Goal: Task Accomplishment & Management: Manage account settings

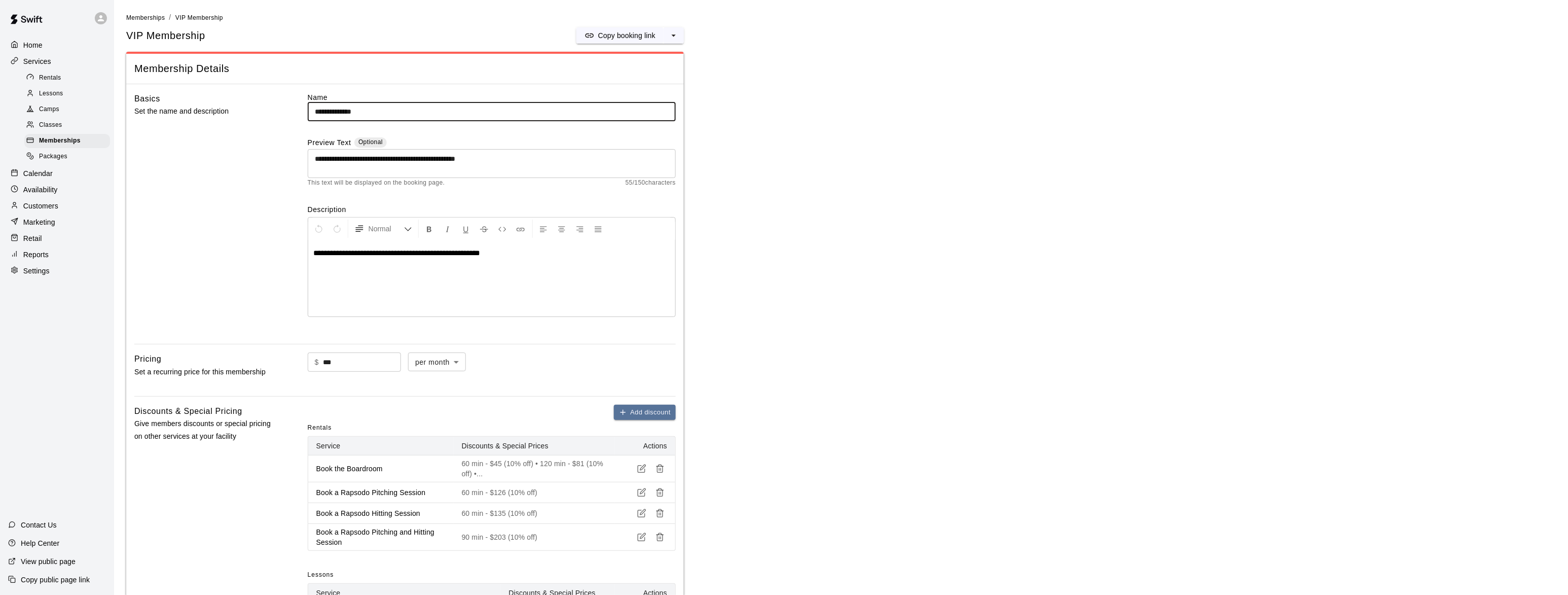
click at [42, 178] on p "Calendar" at bounding box center [38, 173] width 29 height 10
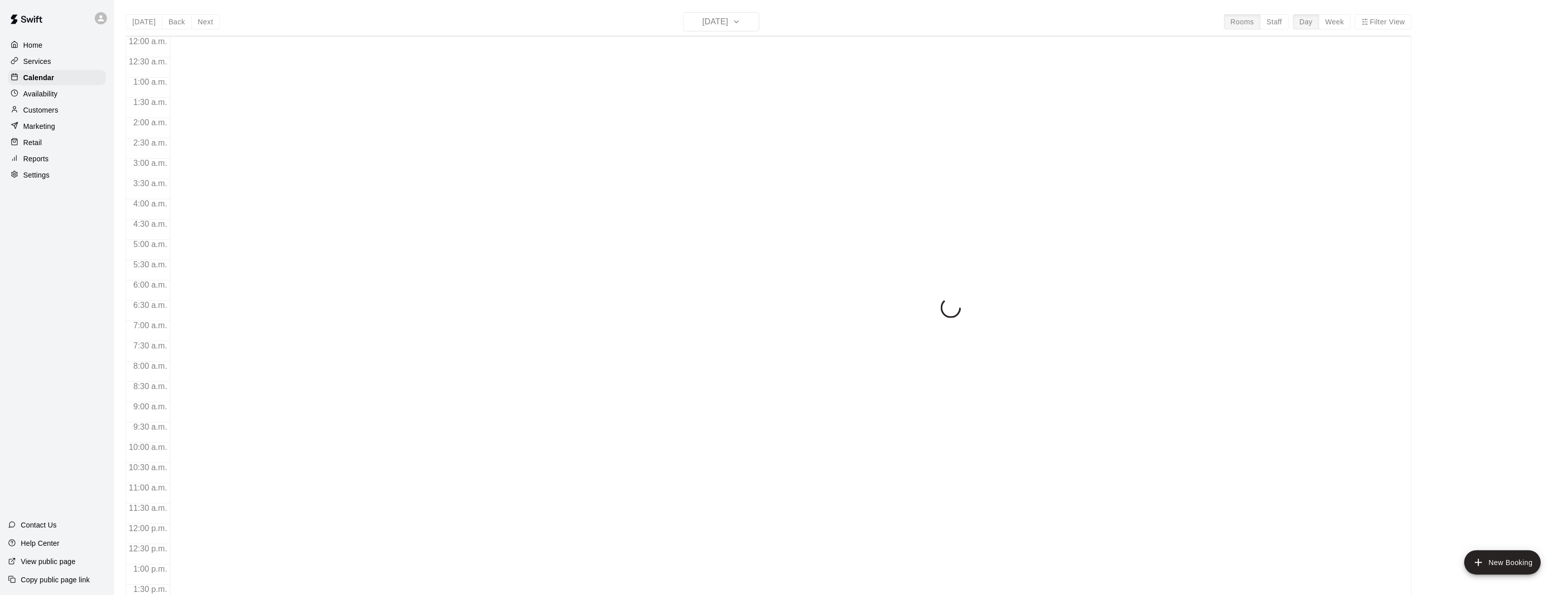
scroll to position [401, 0]
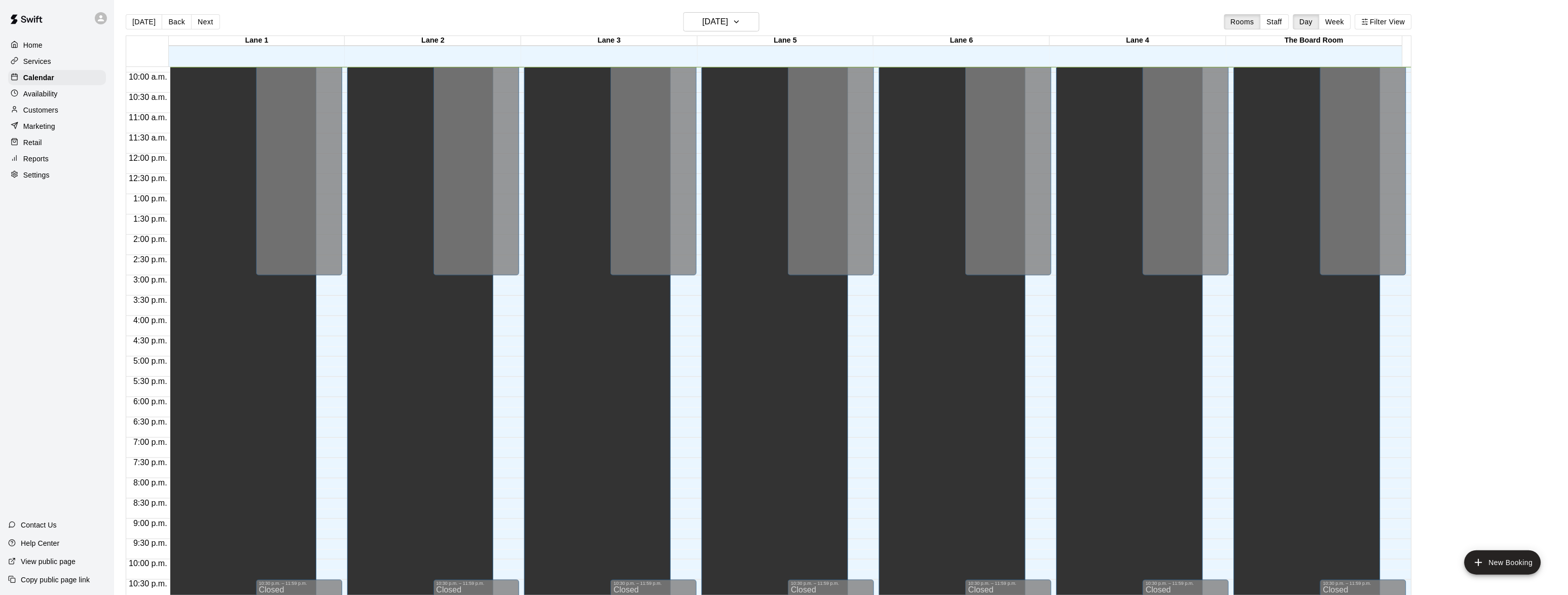
click at [42, 98] on p "Availability" at bounding box center [40, 94] width 34 height 10
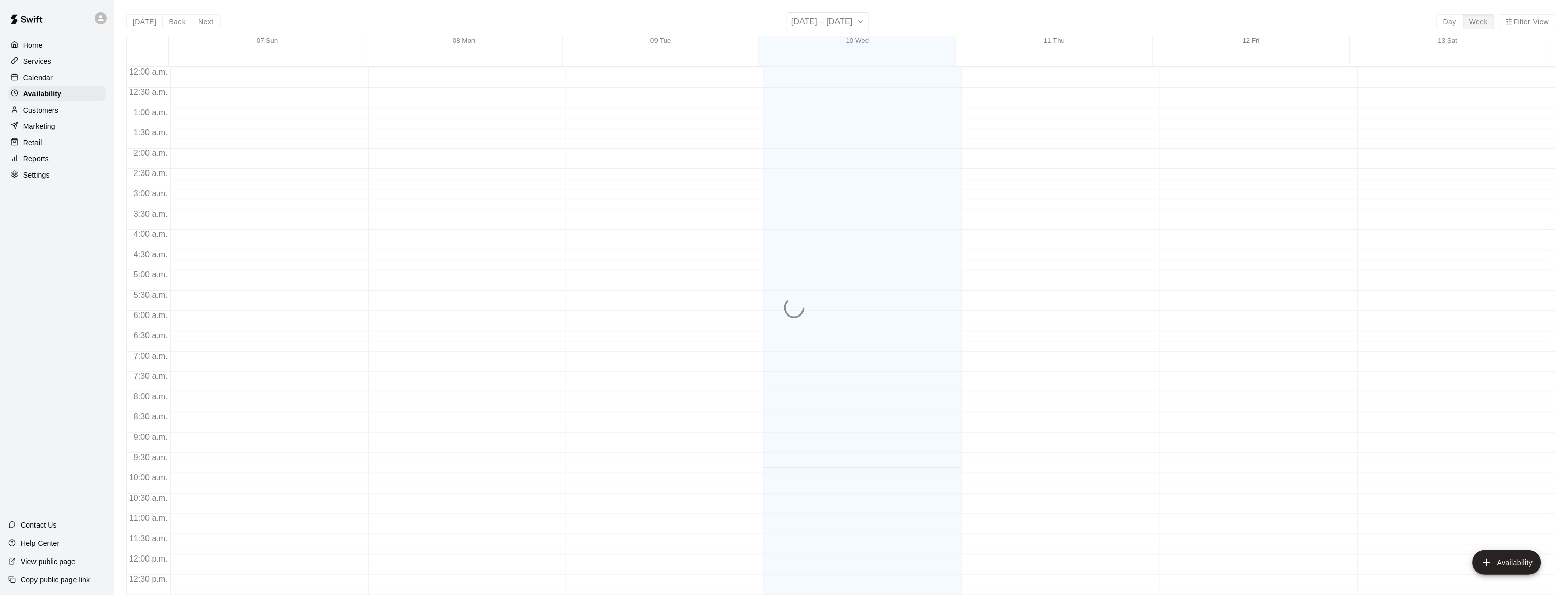
click at [41, 80] on p "Calendar" at bounding box center [38, 77] width 29 height 10
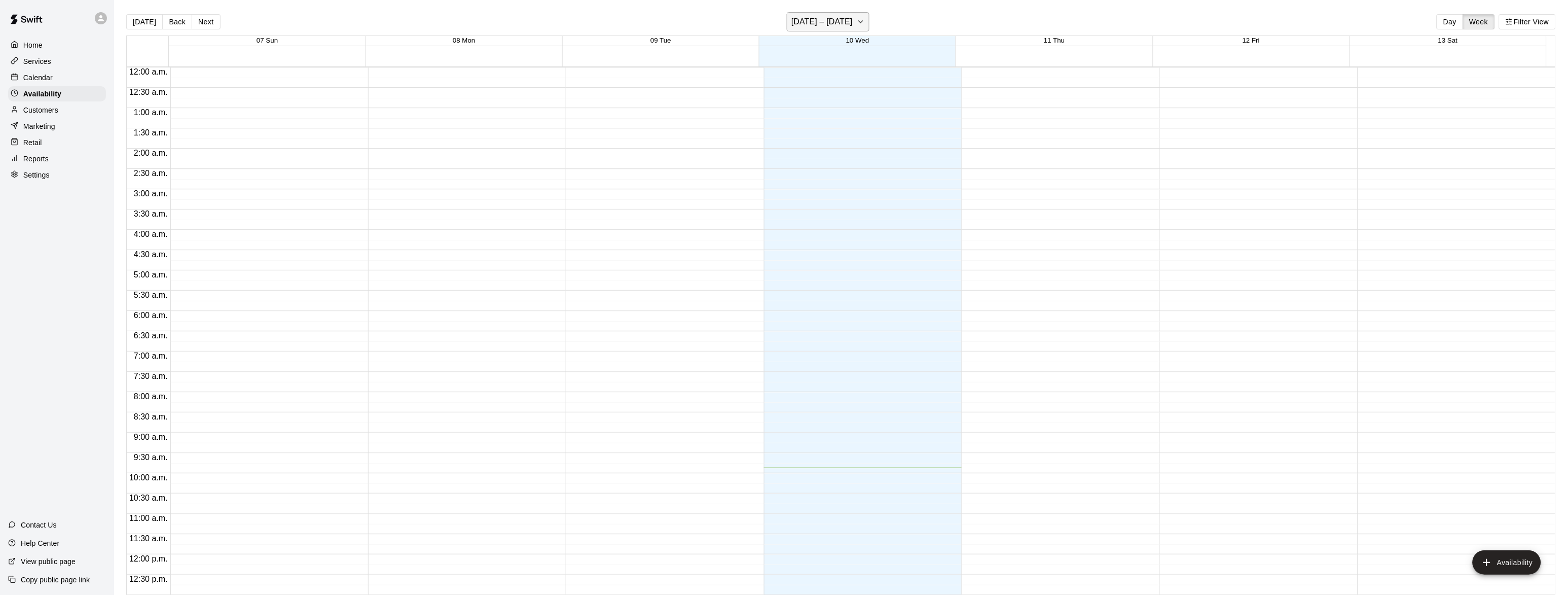
scroll to position [401, 0]
click at [865, 23] on icon "button" at bounding box center [861, 22] width 8 height 12
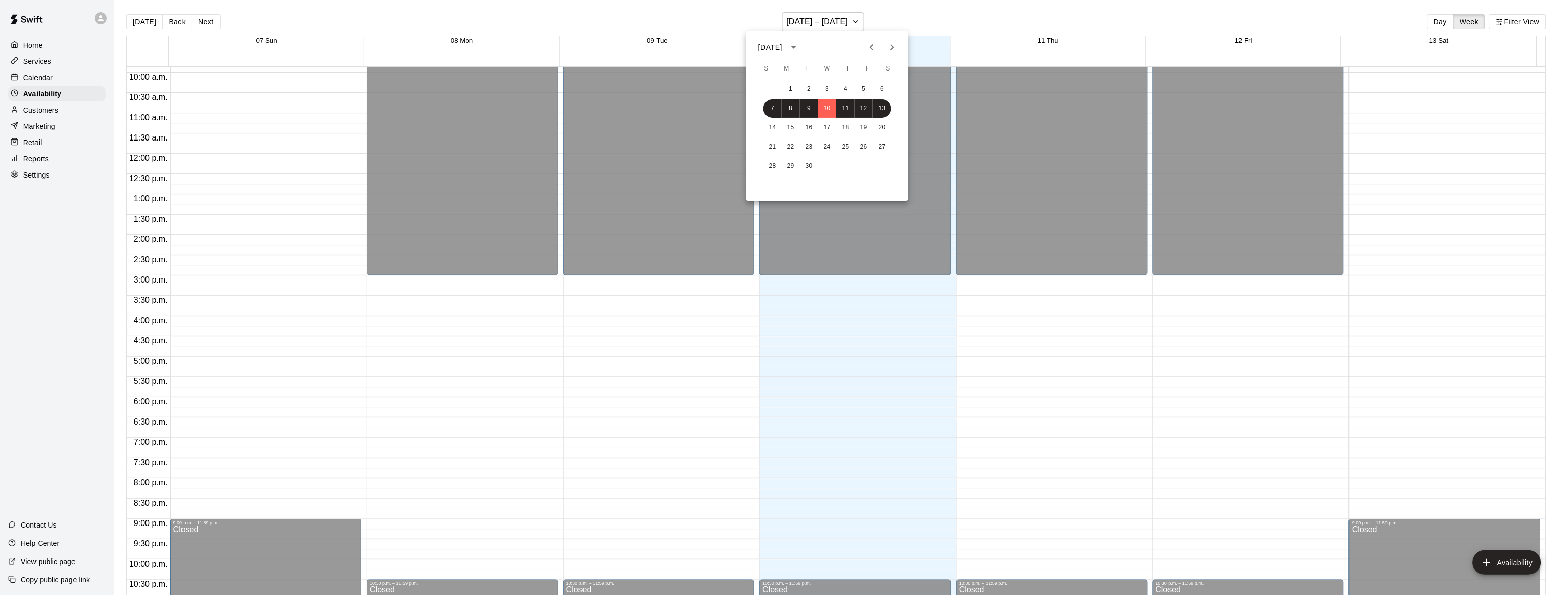
click at [36, 78] on p "Calendar" at bounding box center [38, 77] width 29 height 10
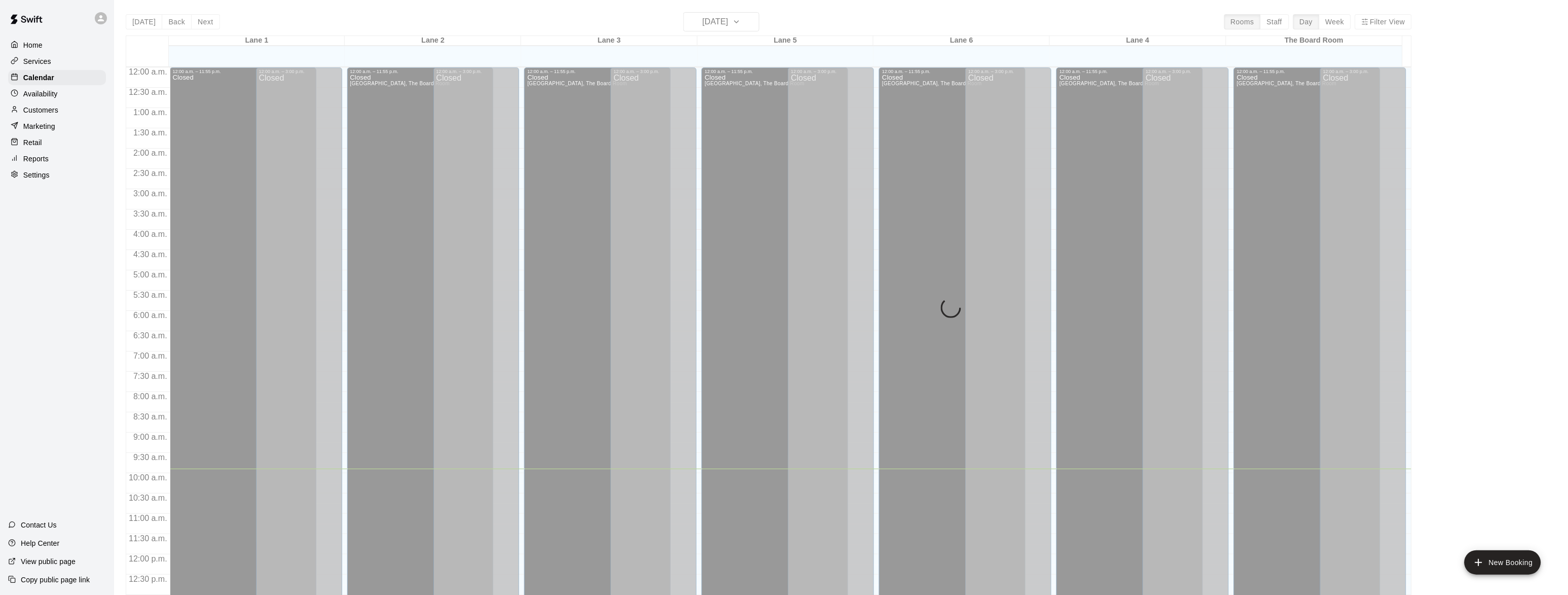
click at [1340, 22] on div "[DATE] Back [DATE][DATE] Rooms Staff Day Week [GEOGRAPHIC_DATA] 1 [GEOGRAPHIC_D…" at bounding box center [769, 309] width 1286 height 595
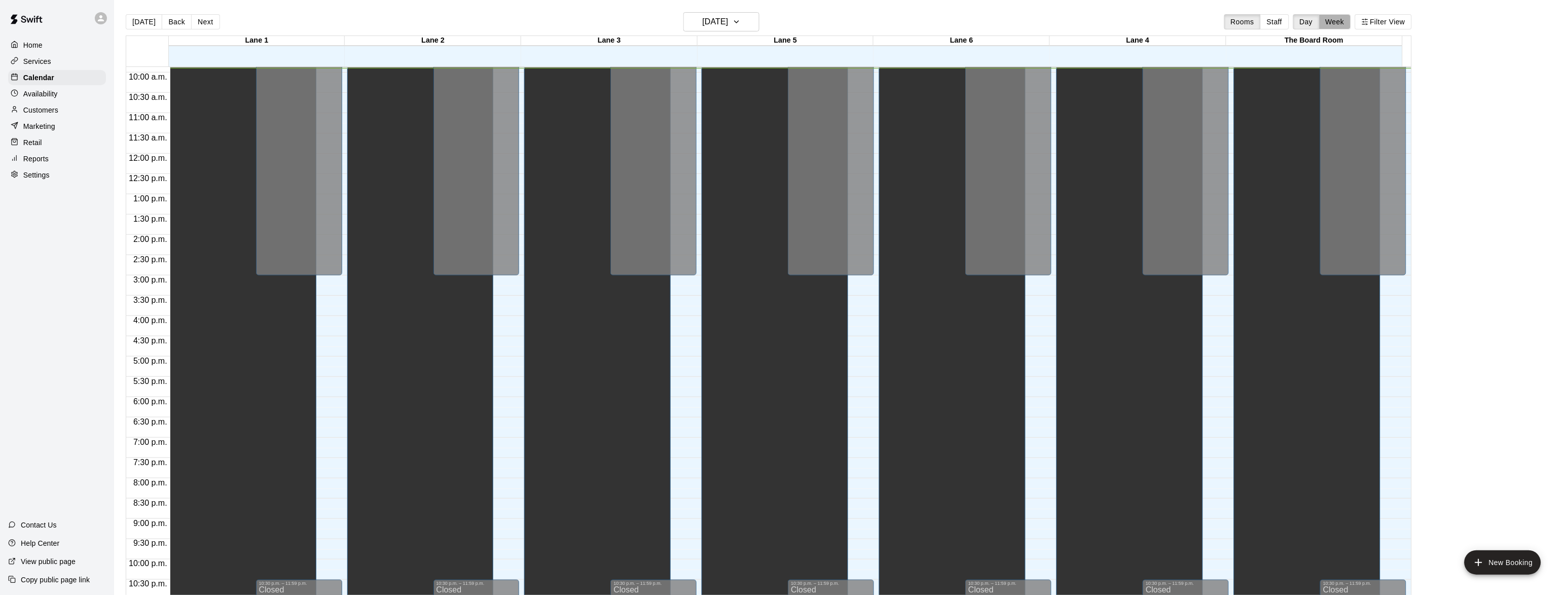
click at [1340, 22] on button "Week" at bounding box center [1335, 21] width 32 height 15
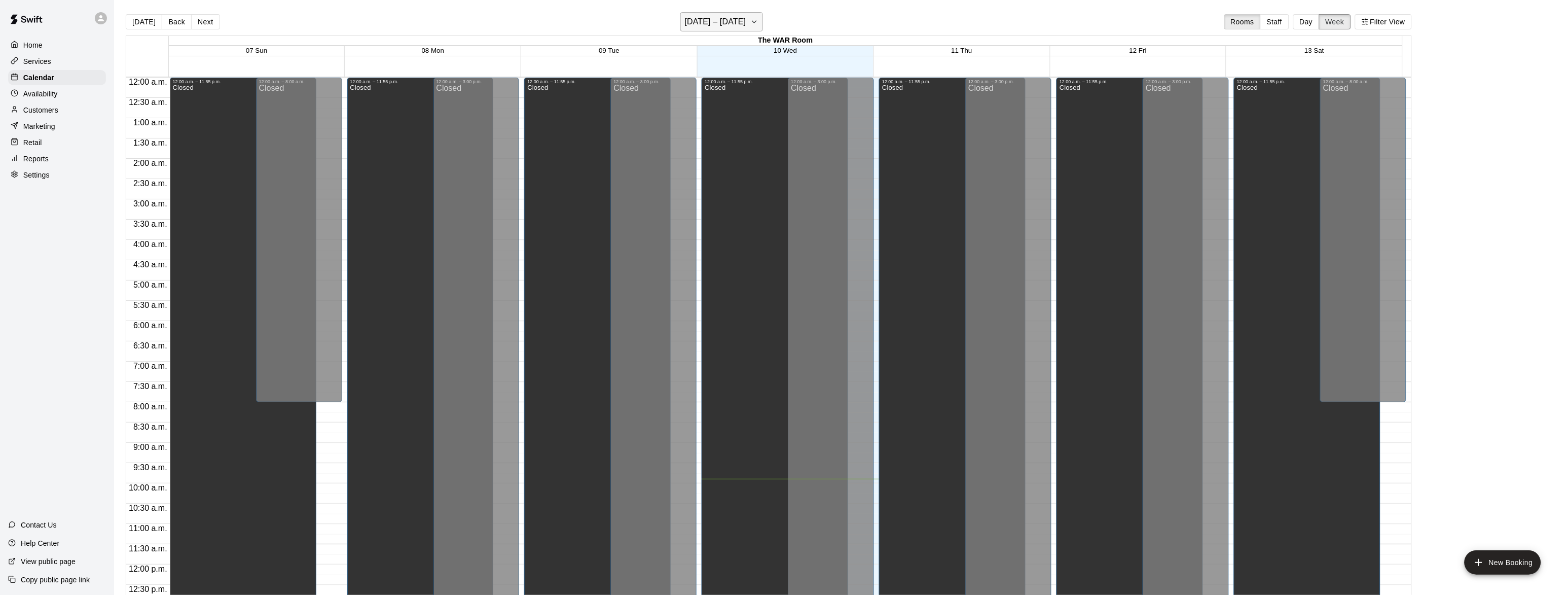
scroll to position [401, 0]
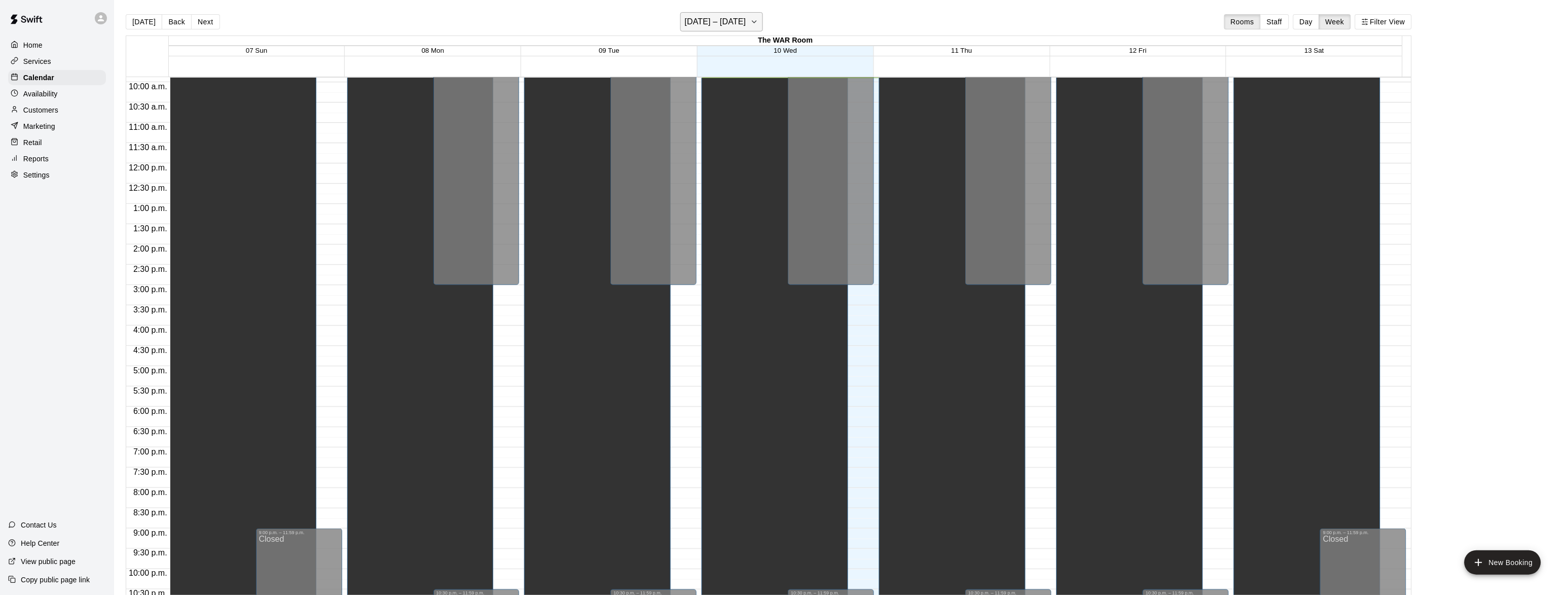
click at [758, 25] on icon "button" at bounding box center [754, 22] width 8 height 12
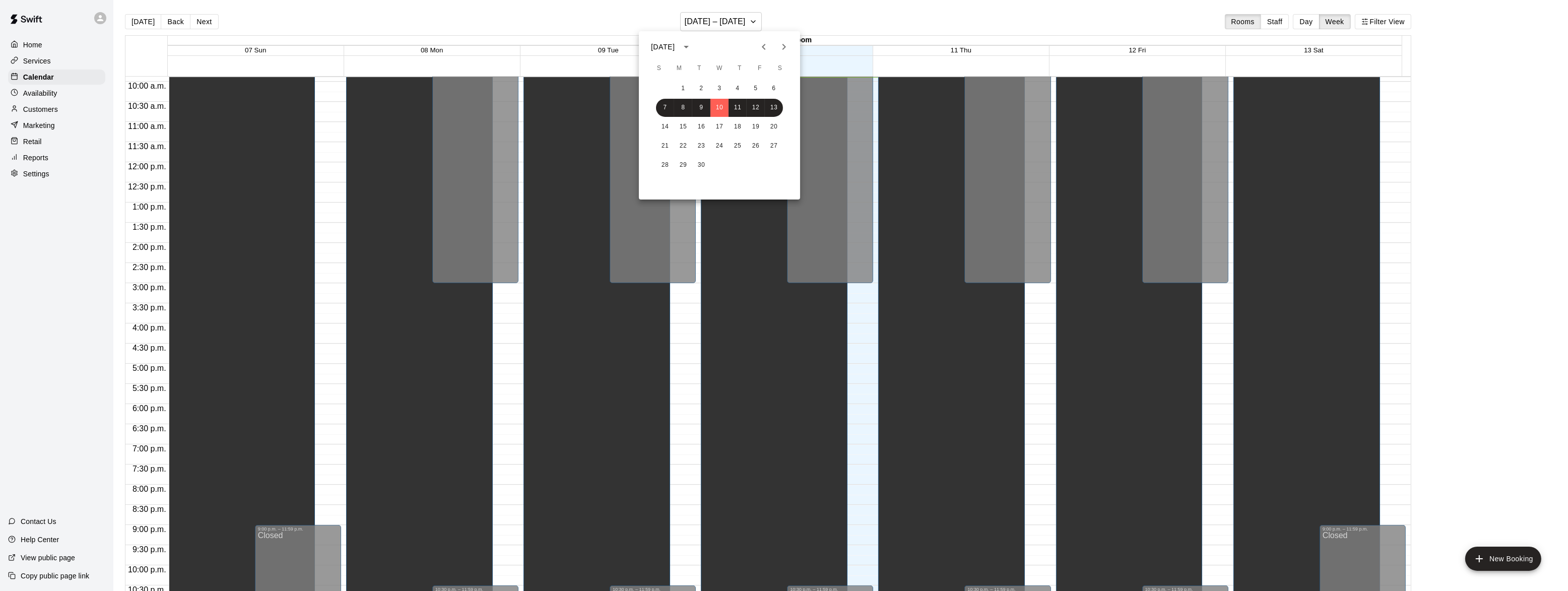
click at [781, 45] on icon "Next month" at bounding box center [784, 47] width 12 height 12
click at [665, 127] on button "11" at bounding box center [665, 127] width 18 height 18
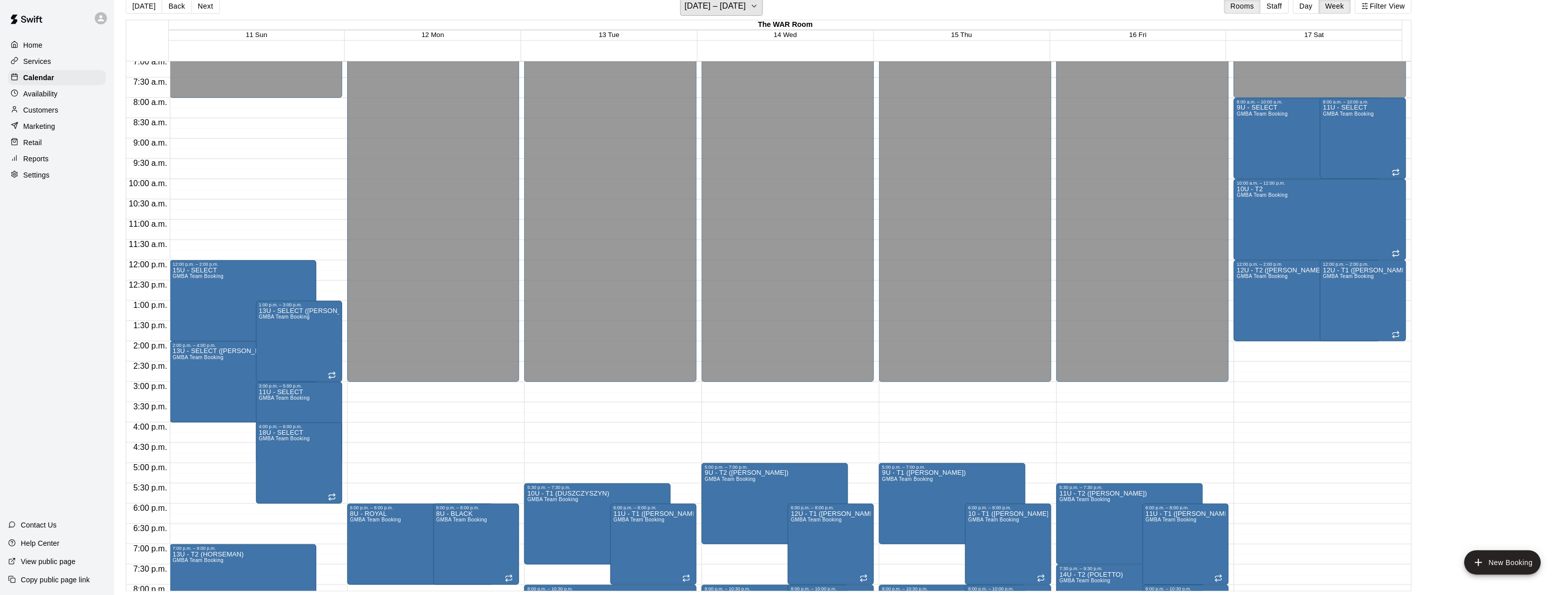
scroll to position [260, 0]
